Goal: Find contact information: Find contact information

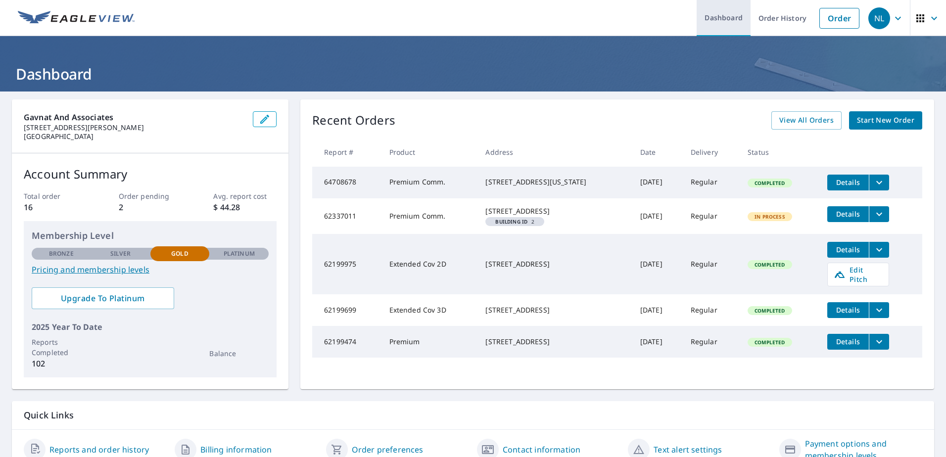
click at [723, 17] on link "Dashboard" at bounding box center [724, 18] width 54 height 36
click at [928, 19] on icon "button" at bounding box center [934, 18] width 12 height 12
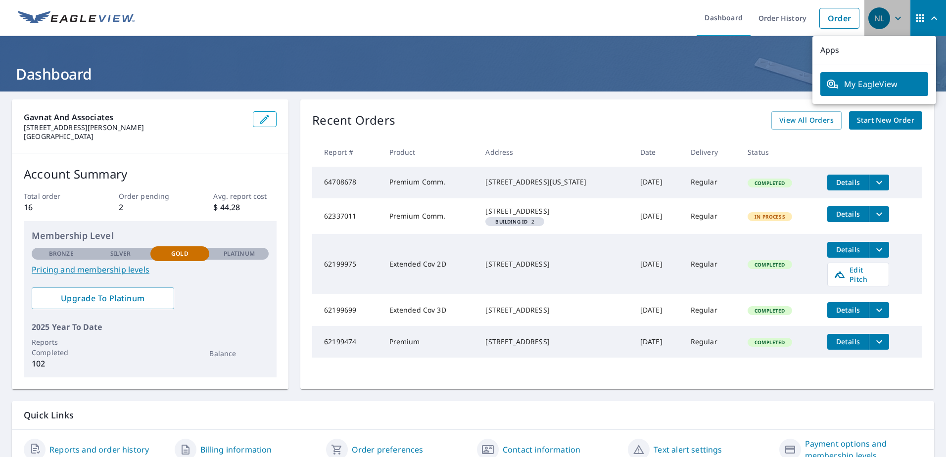
click at [892, 16] on icon "button" at bounding box center [898, 18] width 12 height 12
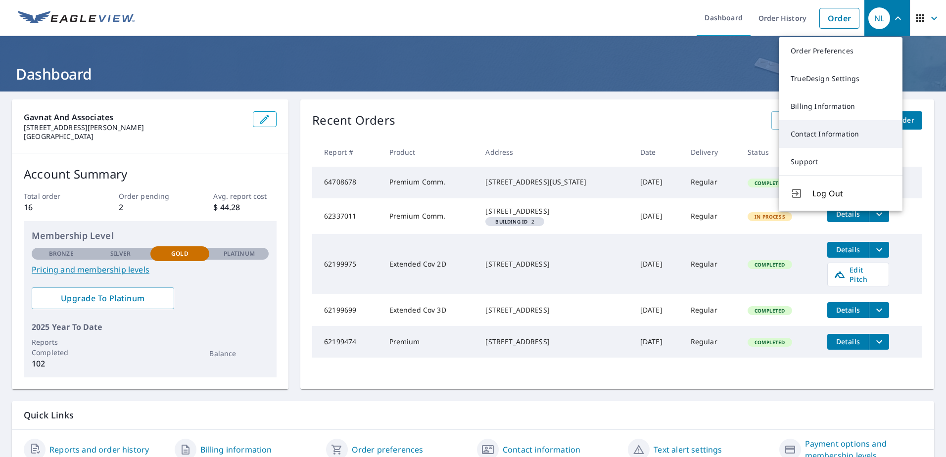
click at [827, 131] on link "Contact Information" at bounding box center [841, 134] width 124 height 28
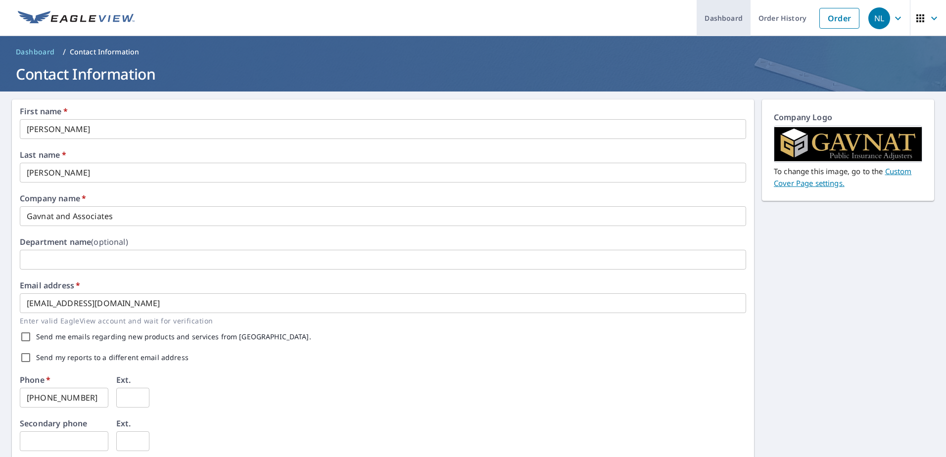
click at [720, 21] on link "Dashboard" at bounding box center [724, 18] width 54 height 36
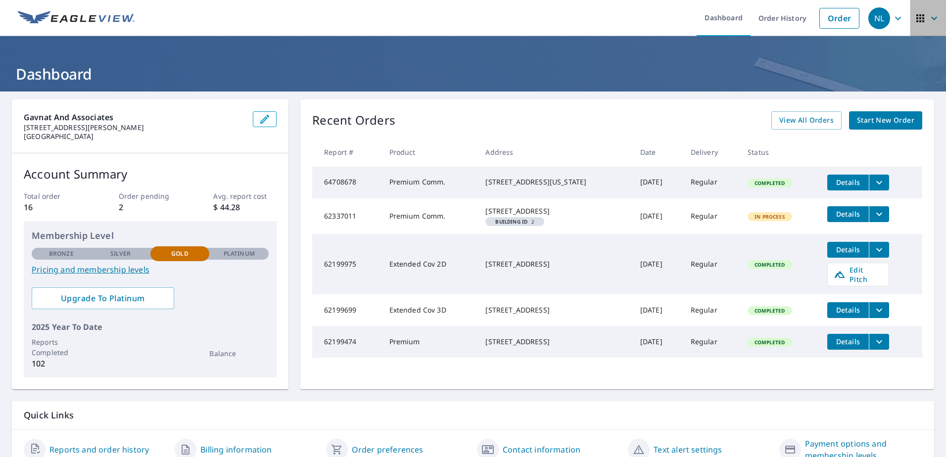
click at [929, 19] on icon "button" at bounding box center [934, 18] width 12 height 12
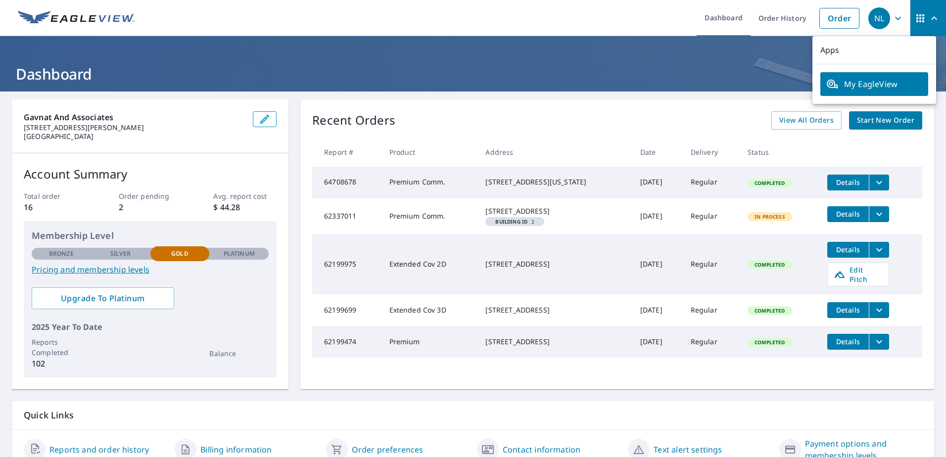
click at [931, 19] on icon "button" at bounding box center [934, 17] width 6 height 3
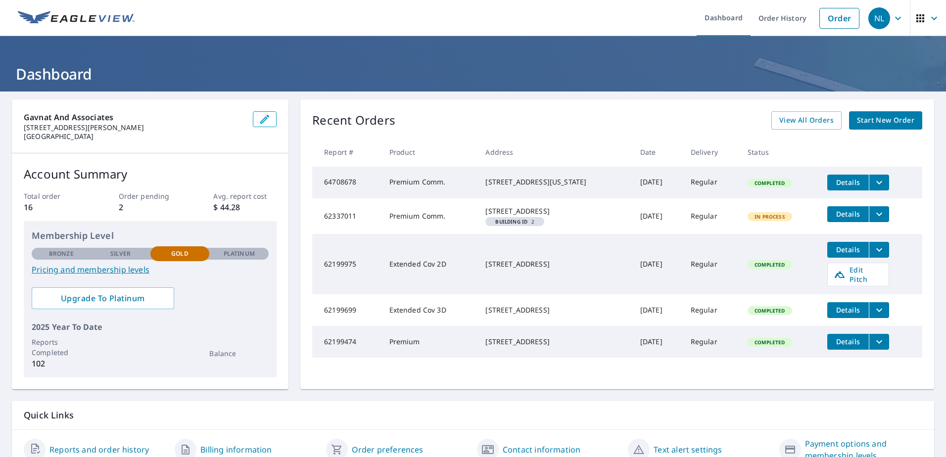
scroll to position [46, 0]
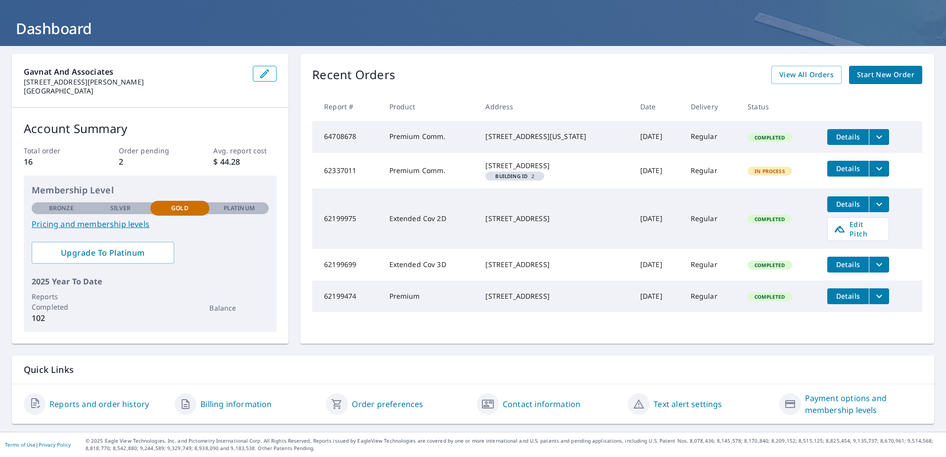
click at [388, 403] on link "Order preferences" at bounding box center [388, 404] width 72 height 12
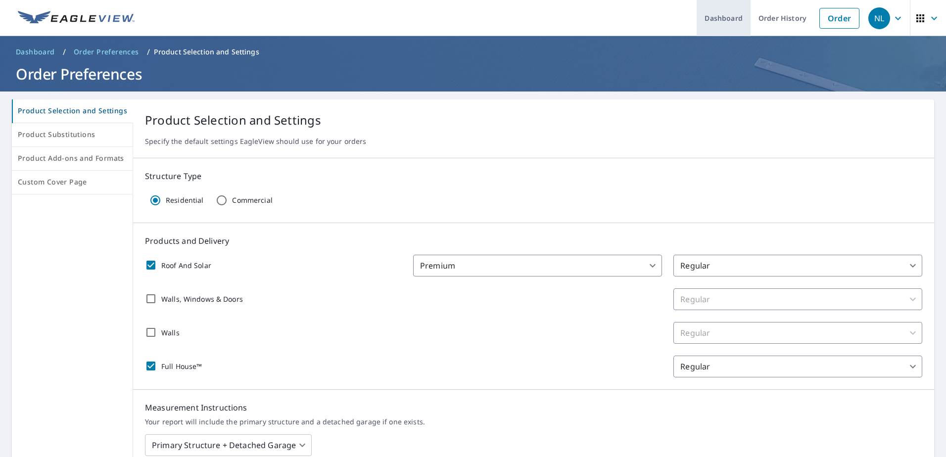
click at [711, 15] on link "Dashboard" at bounding box center [724, 18] width 54 height 36
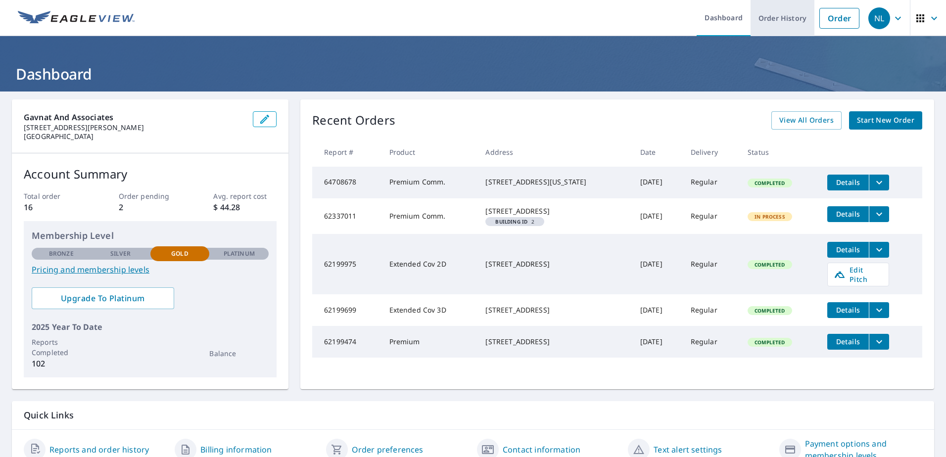
click at [761, 20] on link "Order History" at bounding box center [782, 18] width 64 height 36
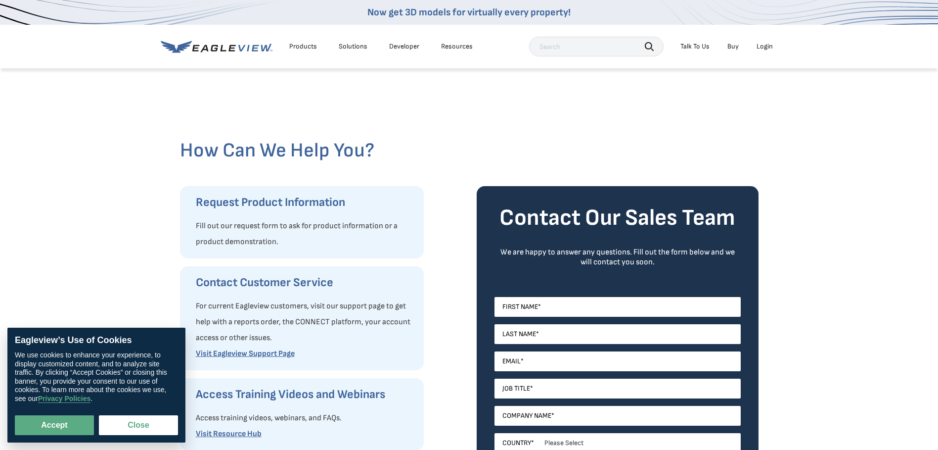
click at [699, 46] on div "Talk To Us" at bounding box center [695, 46] width 29 height 9
click at [675, 95] on span "Call Customer Service" at bounding box center [681, 98] width 65 height 9
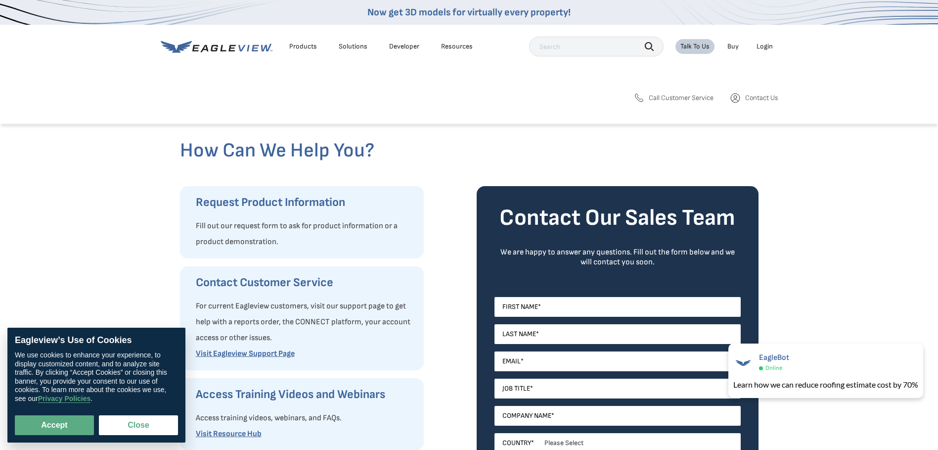
click at [658, 96] on span "Call Customer Service" at bounding box center [681, 98] width 65 height 9
click at [540, 110] on div "Search Products Our Product Areas Imagery 1-Inch GSD Aerial Imagery *" at bounding box center [469, 102] width 938 height 44
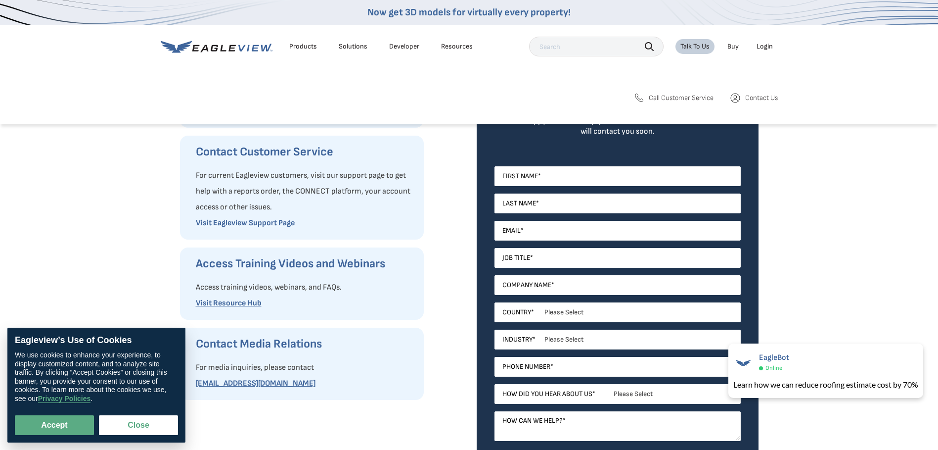
scroll to position [198, 0]
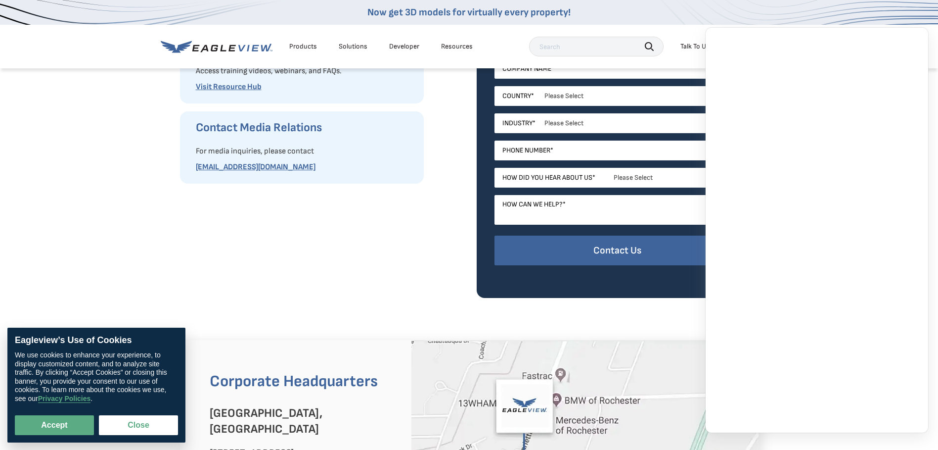
scroll to position [346, 0]
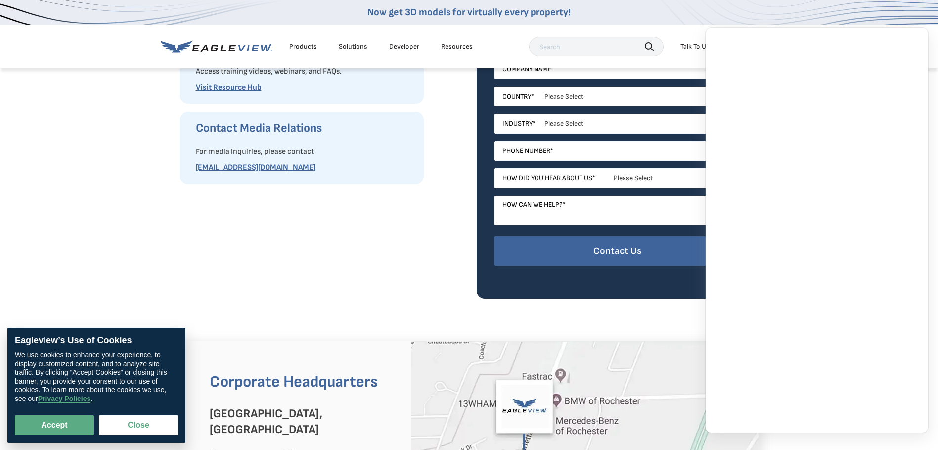
click at [243, 244] on div "Request Product Information Fill out our request form to ask for product inform…" at bounding box center [321, 69] width 282 height 459
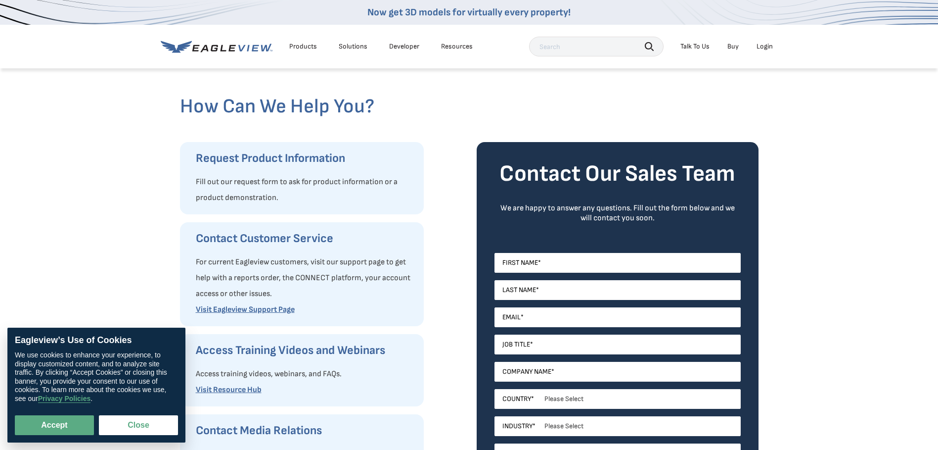
scroll to position [0, 0]
